Goal: Transaction & Acquisition: Purchase product/service

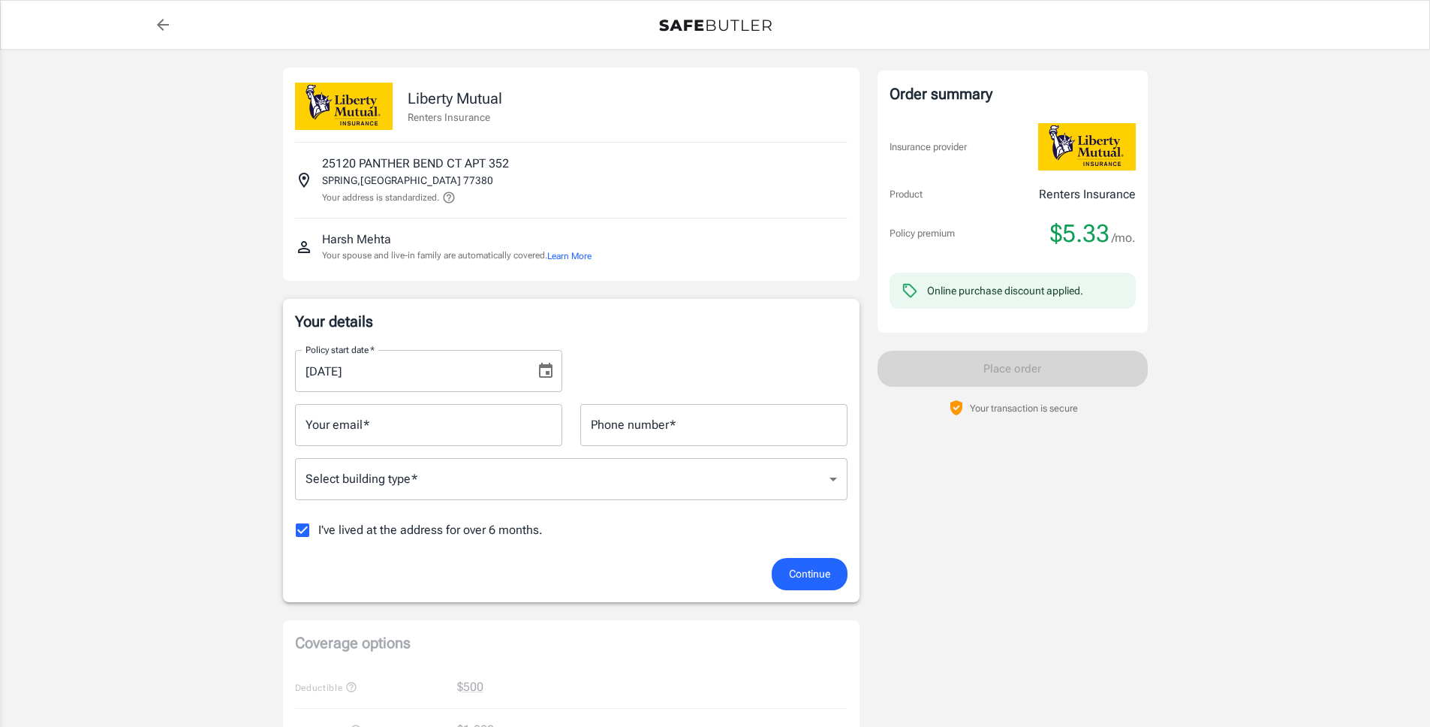
click at [382, 429] on input "Your email   *" at bounding box center [428, 425] width 267 height 42
type input "[EMAIL_ADDRESS][DOMAIN_NAME]"
type input "8129558835"
click at [393, 487] on body "Policy premium $ 5.33 /mo Liberty Mutual Renters Insurance [STREET_ADDRESS] You…" at bounding box center [715, 737] width 1430 height 1475
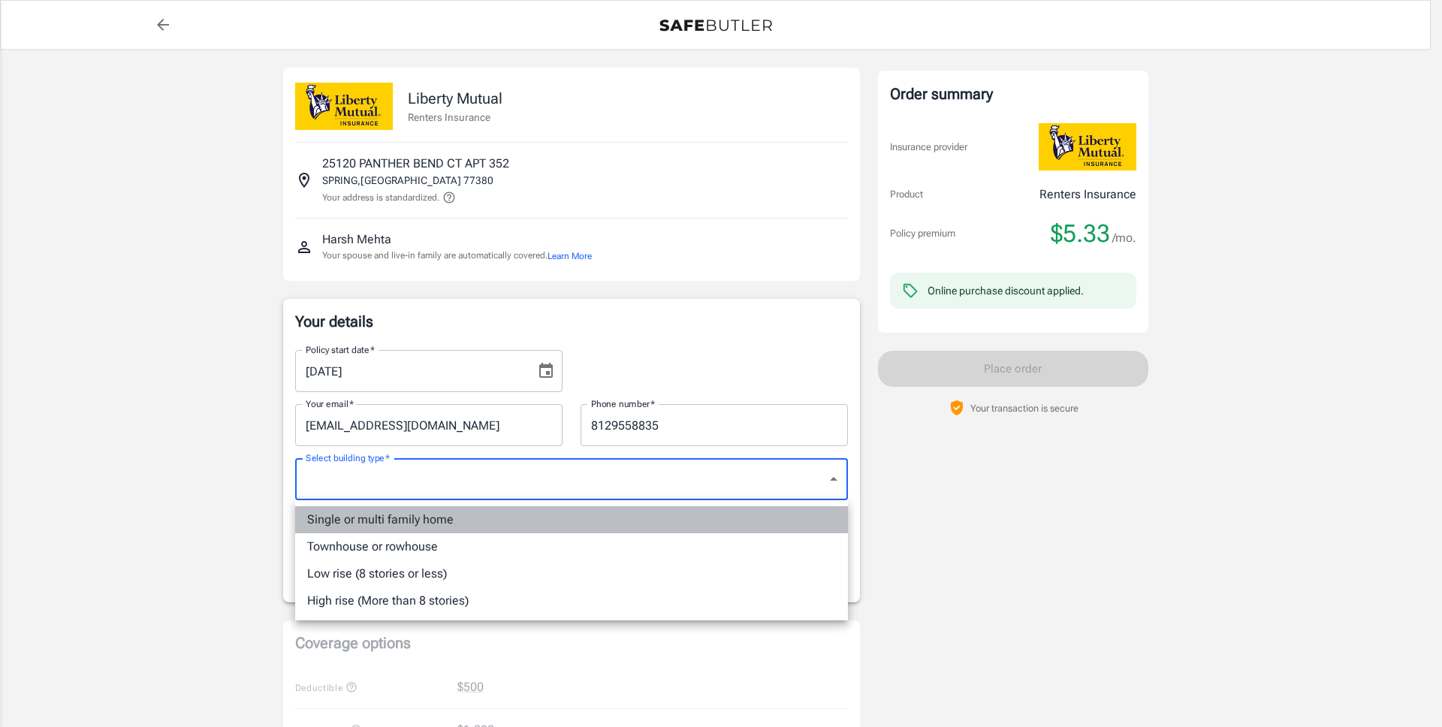
click at [383, 526] on li "Single or multi family home" at bounding box center [571, 519] width 553 height 27
type input "singlefamily"
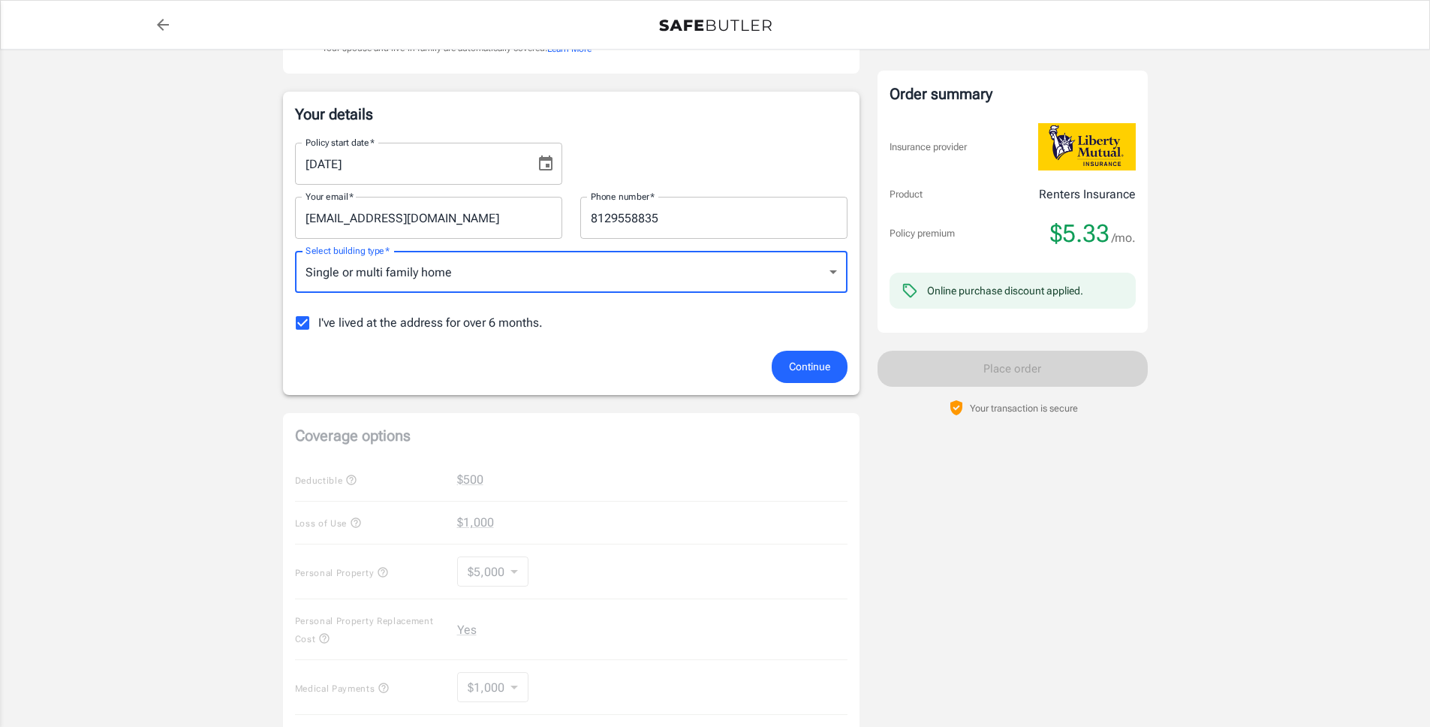
scroll to position [313, 0]
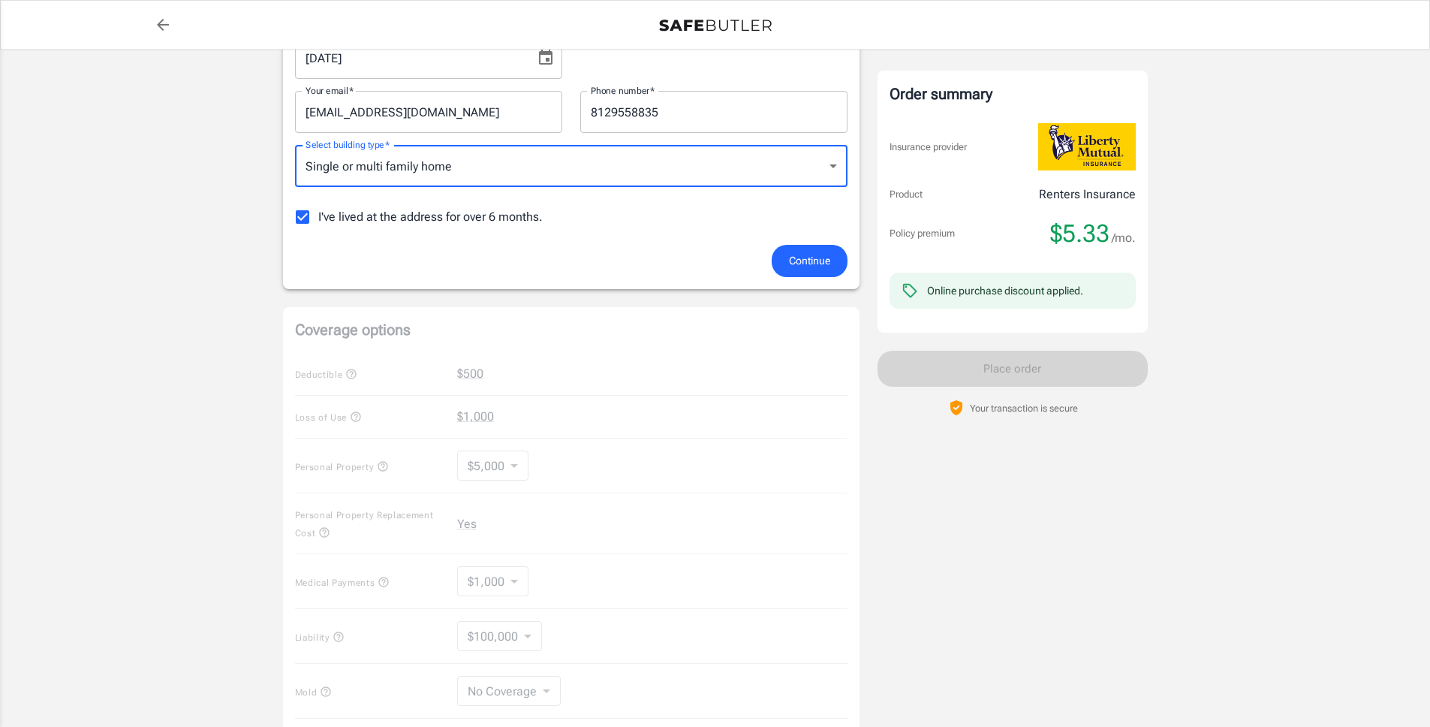
click at [409, 175] on body "Policy premium $ 5.33 /mo Liberty Mutual Renters Insurance [STREET_ADDRESS] You…" at bounding box center [715, 424] width 1430 height 1475
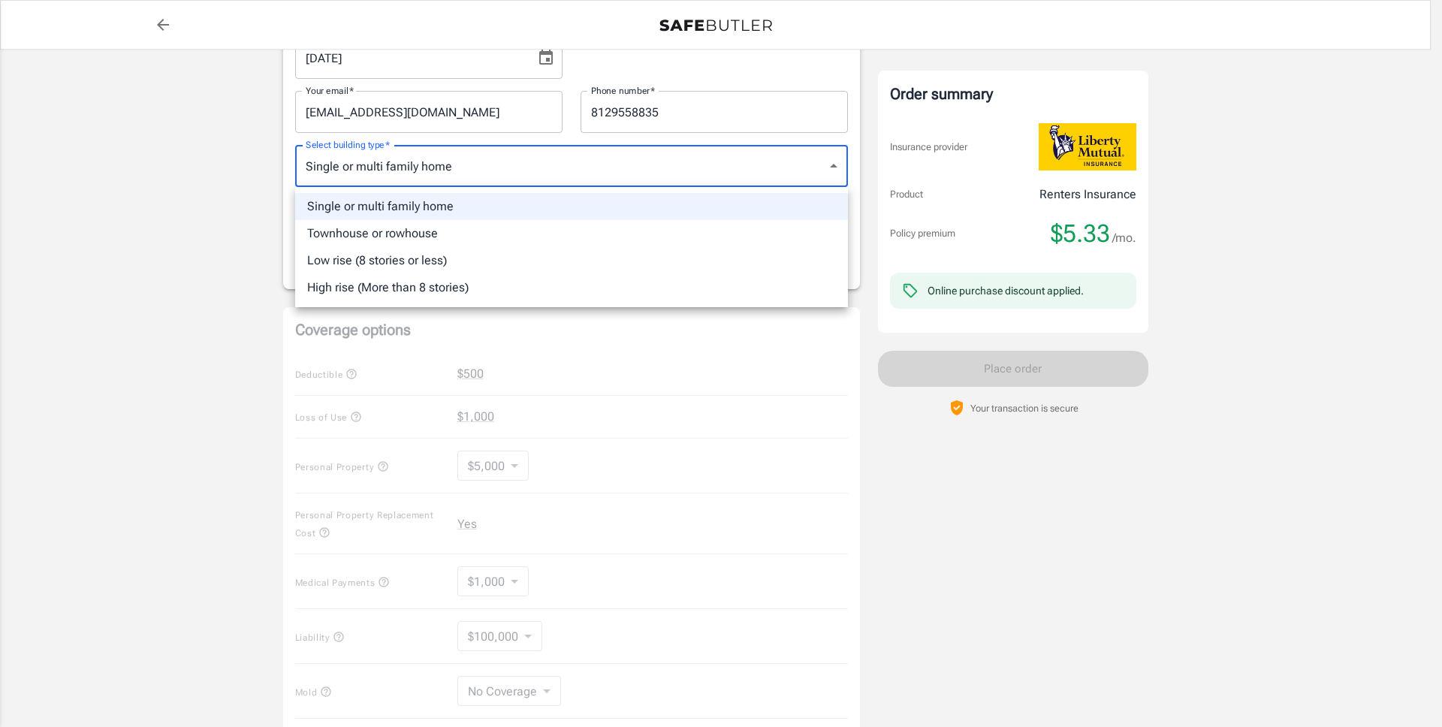
click at [228, 348] on div at bounding box center [721, 363] width 1442 height 727
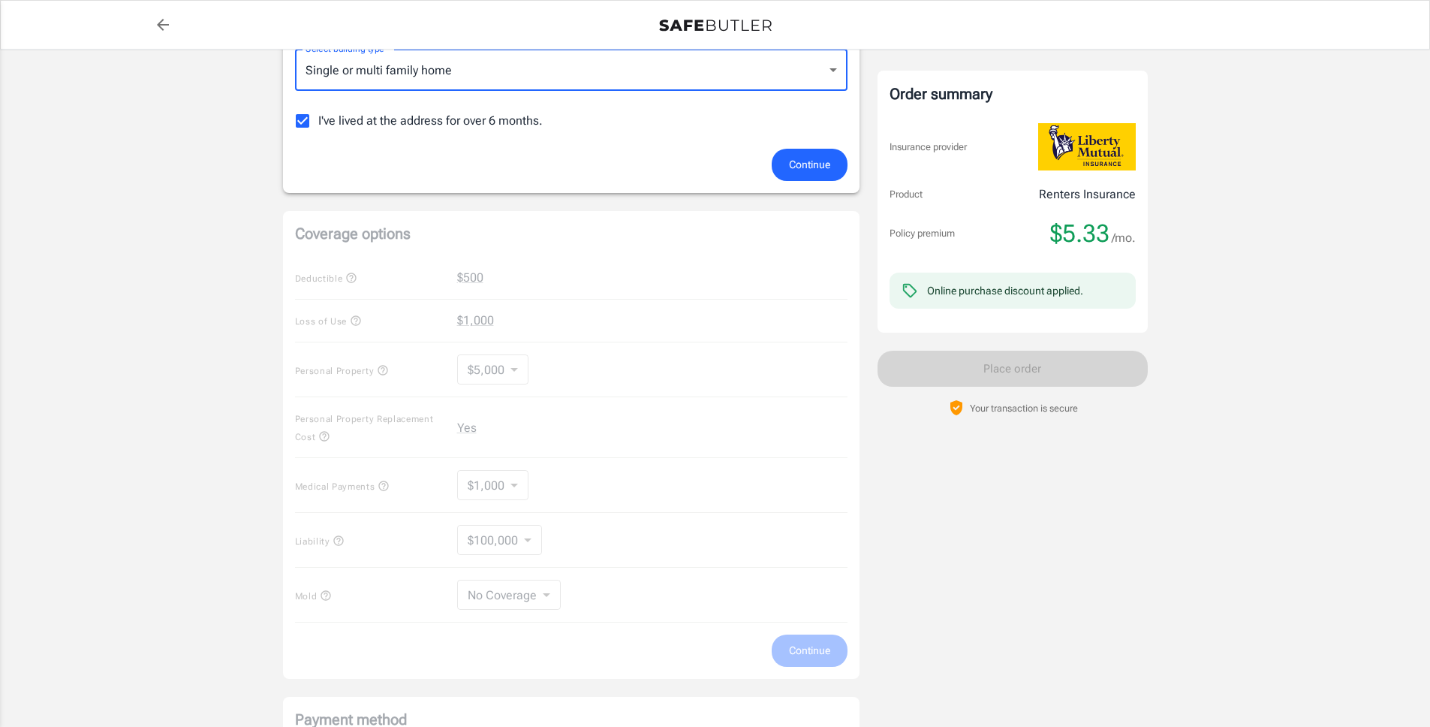
scroll to position [439, 0]
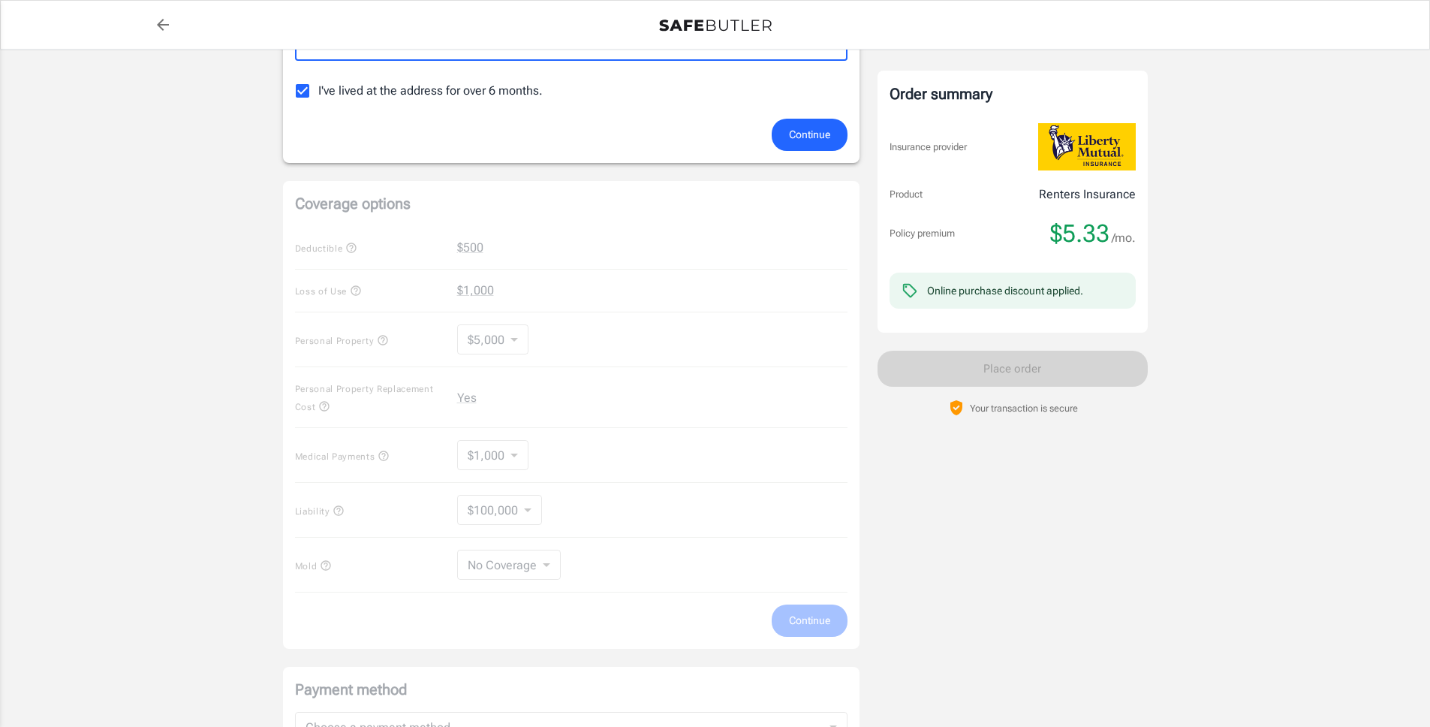
click at [806, 134] on span "Continue" at bounding box center [809, 134] width 41 height 19
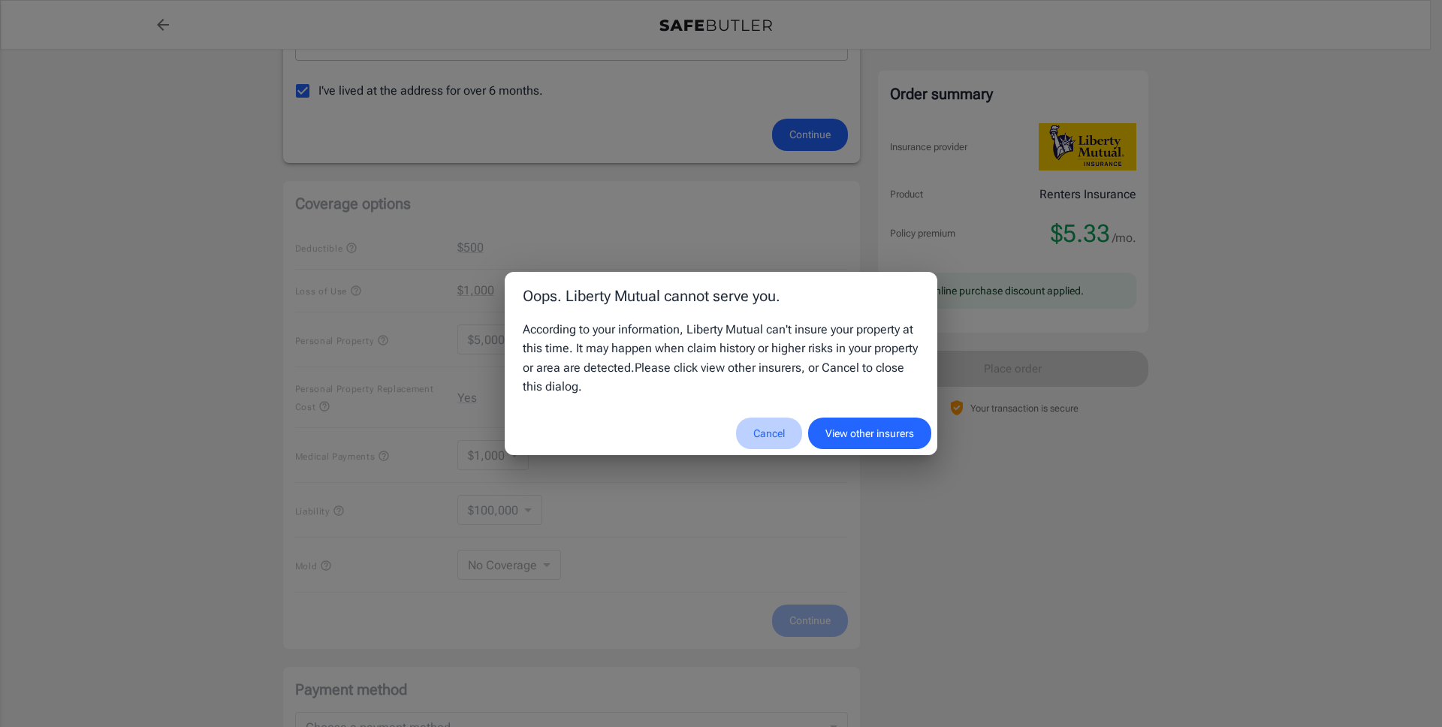
click at [761, 436] on button "Cancel" at bounding box center [769, 433] width 66 height 32
